Goal: Information Seeking & Learning: Find specific fact

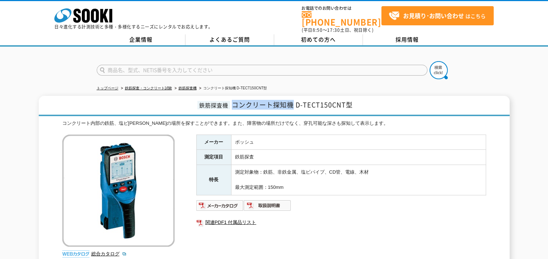
drag, startPoint x: 232, startPoint y: 101, endPoint x: 291, endPoint y: 99, distance: 59.0
click at [291, 100] on span "コンクリート探知機 D-TECT150CNT型" at bounding box center [292, 105] width 121 height 10
drag, startPoint x: 291, startPoint y: 99, endPoint x: 344, endPoint y: 101, distance: 53.2
click at [344, 101] on span "コンクリート探知機 D-TECT150CNT型" at bounding box center [292, 105] width 121 height 10
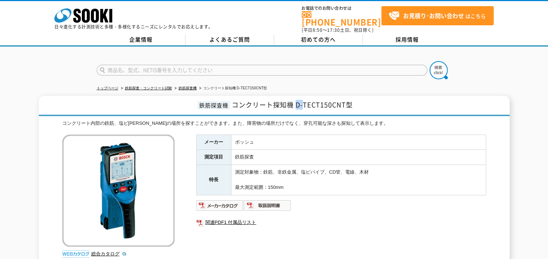
drag, startPoint x: 297, startPoint y: 101, endPoint x: 304, endPoint y: 100, distance: 7.7
click at [304, 100] on span "コンクリート探知機 D-TECT150CNT型" at bounding box center [292, 105] width 121 height 10
drag, startPoint x: 304, startPoint y: 100, endPoint x: 293, endPoint y: 102, distance: 11.2
click at [293, 102] on span "コンクリート探知機 D-TECT150CNT型" at bounding box center [292, 105] width 121 height 10
drag, startPoint x: 292, startPoint y: 101, endPoint x: 235, endPoint y: 101, distance: 57.5
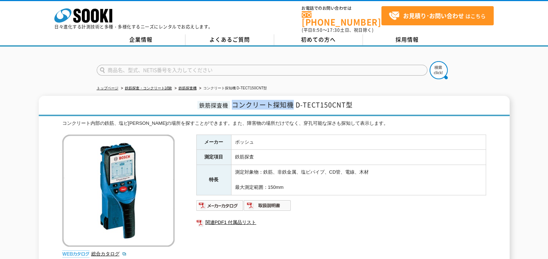
click at [235, 101] on span "コンクリート探知機 D-TECT150CNT型" at bounding box center [292, 105] width 121 height 10
drag, startPoint x: 235, startPoint y: 101, endPoint x: 244, endPoint y: 98, distance: 9.3
drag, startPoint x: 244, startPoint y: 98, endPoint x: 236, endPoint y: 100, distance: 7.6
click at [236, 101] on span "コンクリート探知機 D-TECT150CNT型" at bounding box center [292, 105] width 121 height 10
drag, startPoint x: 234, startPoint y: 101, endPoint x: 291, endPoint y: 104, distance: 56.9
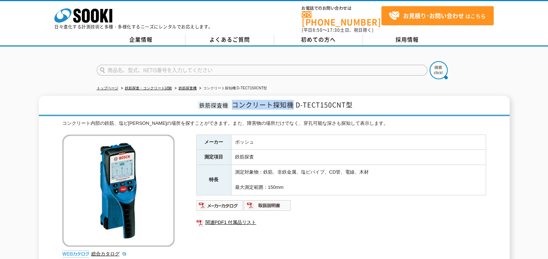
click at [291, 104] on span "コンクリート探知機 D-TECT150CNT型" at bounding box center [292, 105] width 121 height 10
drag, startPoint x: 291, startPoint y: 104, endPoint x: 285, endPoint y: 102, distance: 6.1
copy span "コンクリート探知機"
